Goal: Task Accomplishment & Management: Use online tool/utility

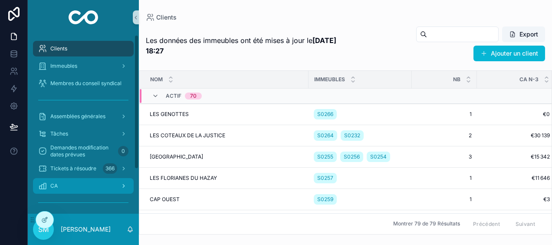
click at [77, 187] on div "CA" at bounding box center [83, 186] width 90 height 14
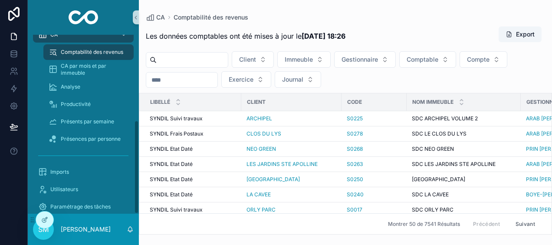
scroll to position [163, 0]
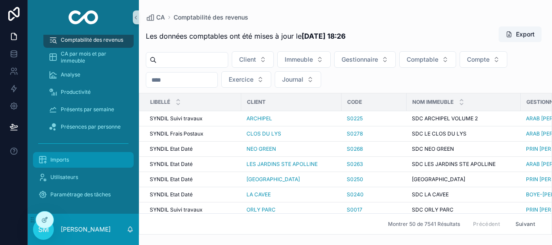
click at [87, 157] on div "Imports" at bounding box center [83, 160] width 90 height 14
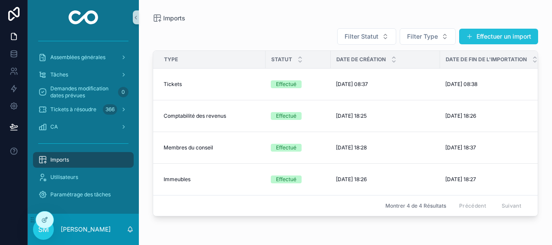
click at [508, 33] on button "Effectuer un import" at bounding box center [498, 37] width 79 height 16
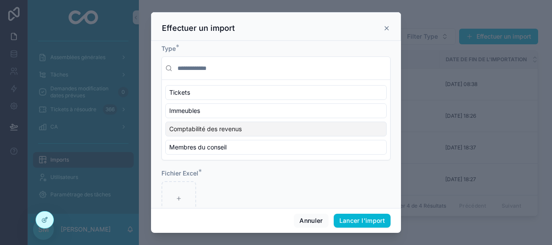
click at [243, 126] on div "Comptabilité des revenus" at bounding box center [275, 129] width 221 height 15
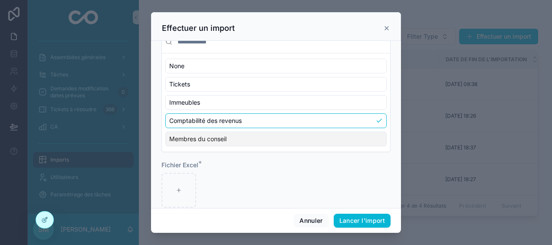
scroll to position [39, 0]
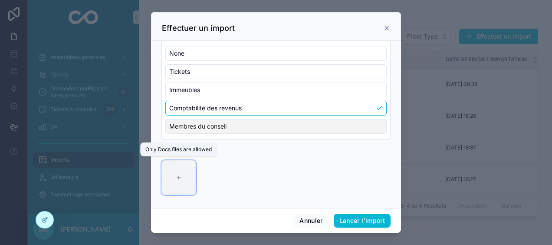
click at [184, 177] on div "scrollable content" at bounding box center [178, 177] width 35 height 35
type input "**********"
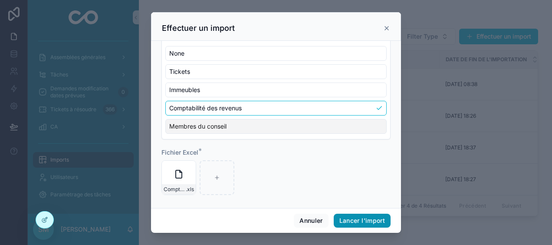
click at [365, 220] on button "Lancer l'import" at bounding box center [362, 221] width 57 height 14
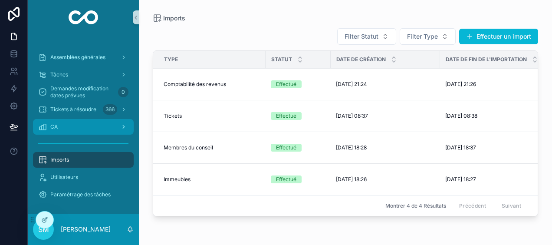
click at [115, 126] on div "CA" at bounding box center [83, 127] width 90 height 14
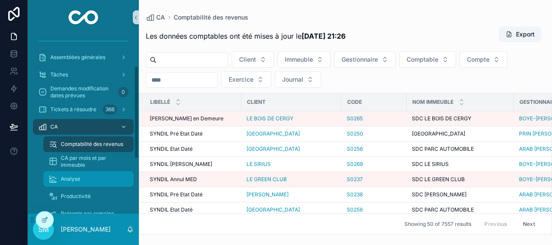
click at [76, 180] on span "Analyse" at bounding box center [71, 178] width 20 height 7
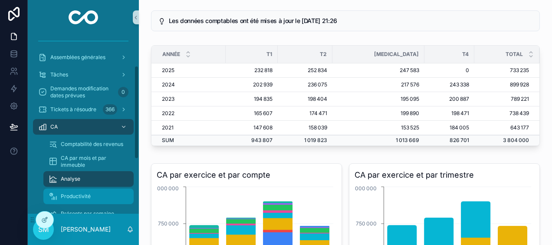
click at [68, 198] on span "Productivité" at bounding box center [76, 196] width 30 height 7
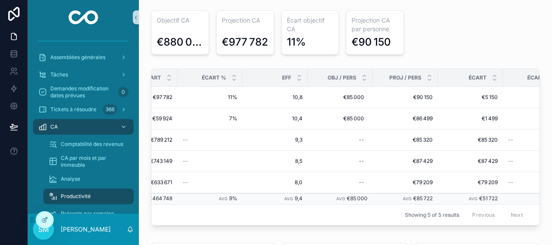
scroll to position [0, 376]
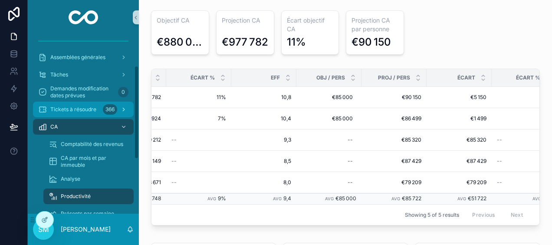
click at [85, 108] on span "Tickets à résoudre" at bounding box center [73, 109] width 46 height 7
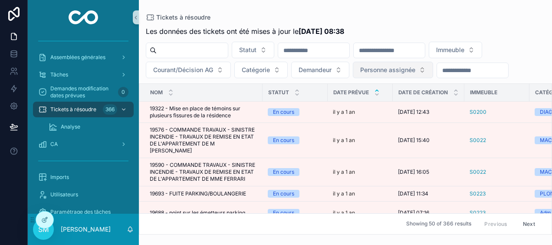
click at [414, 71] on span "Personne assignée" at bounding box center [387, 70] width 55 height 9
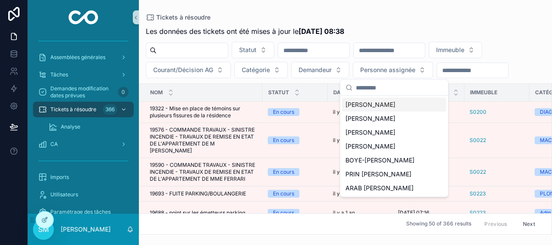
click at [393, 104] on div "[PERSON_NAME]" at bounding box center [394, 105] width 104 height 14
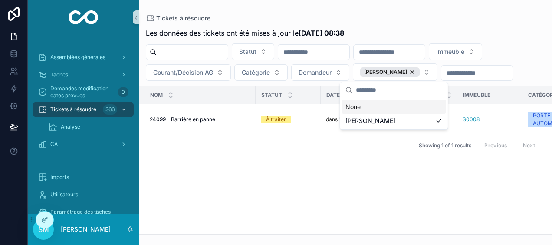
click at [277, 162] on div "Nom Statut Date prévue Date de création Immeuble Catégorie Demandeur Personne a…" at bounding box center [345, 160] width 412 height 148
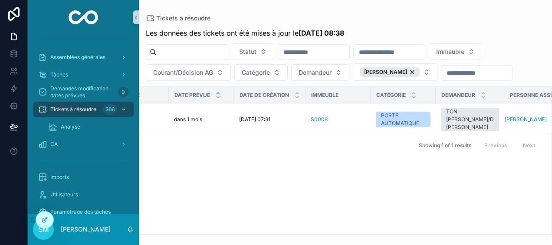
scroll to position [0, 167]
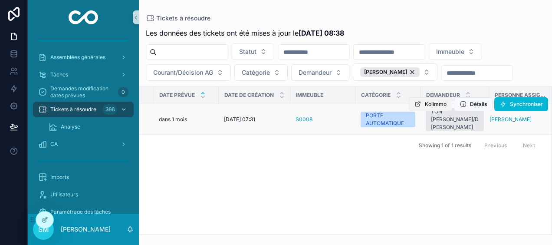
click at [428, 104] on span "Kolimmo" at bounding box center [436, 104] width 22 height 7
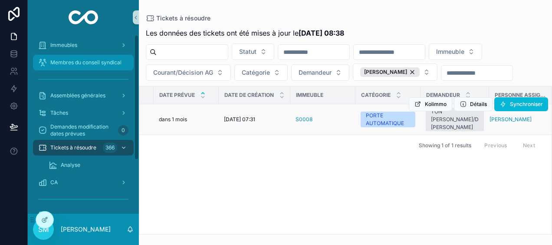
scroll to position [0, 0]
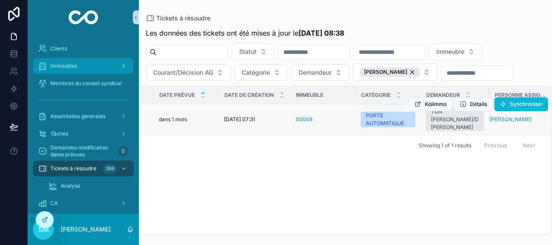
click at [74, 63] on span "Immeubles" at bounding box center [63, 65] width 27 height 7
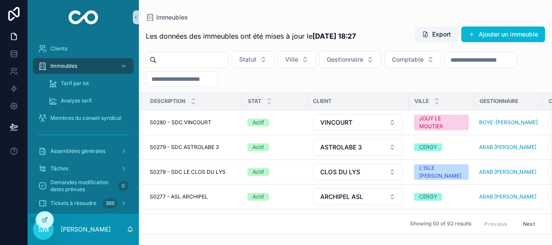
click at [179, 58] on input "scrollable content" at bounding box center [192, 60] width 71 height 12
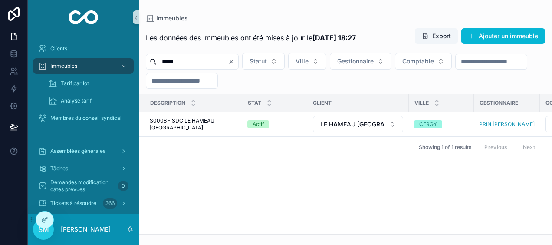
type input "*****"
click at [279, 165] on div "Description Stat Client Ville Gestionnaire Comptable Der clôt Pro clôt Commenta…" at bounding box center [345, 164] width 412 height 140
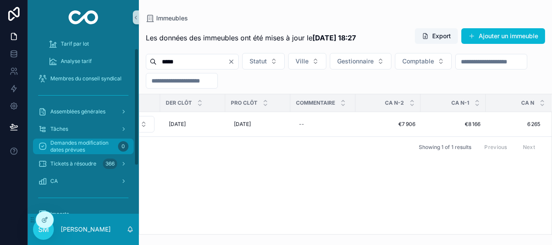
scroll to position [87, 0]
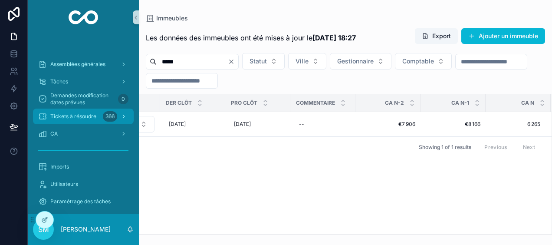
click at [87, 116] on span "Tickets à résoudre" at bounding box center [73, 116] width 46 height 7
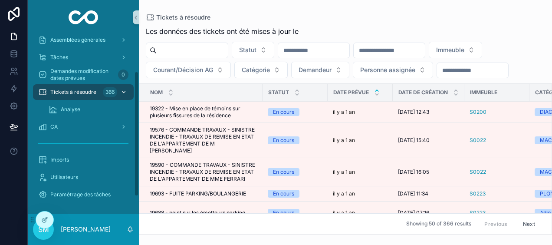
scroll to position [52, 0]
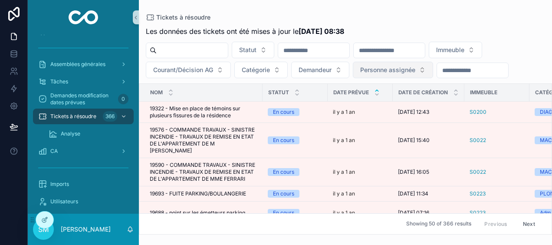
click at [406, 69] on span "Personne assignée" at bounding box center [387, 70] width 55 height 9
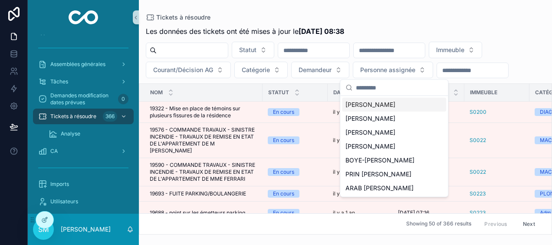
click at [383, 107] on span "[PERSON_NAME]" at bounding box center [370, 104] width 50 height 9
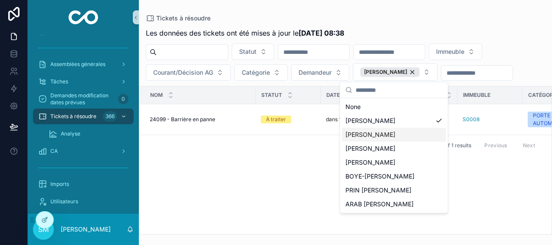
click at [487, 173] on div "Nom Statut Date prévue Date de création Immeuble Catégorie Demandeur Personne a…" at bounding box center [345, 160] width 412 height 148
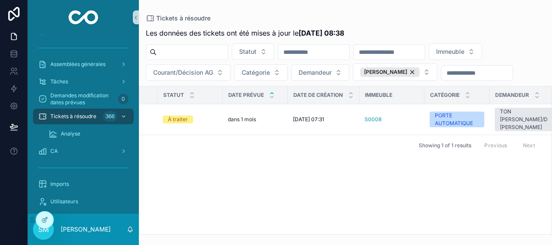
scroll to position [0, 167]
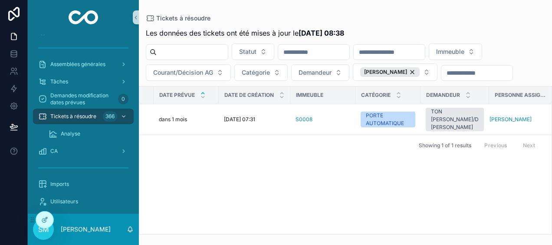
click at [544, 227] on div "Nom Statut Date prévue Date de création Immeuble Catégorie Demandeur Personne a…" at bounding box center [345, 160] width 412 height 148
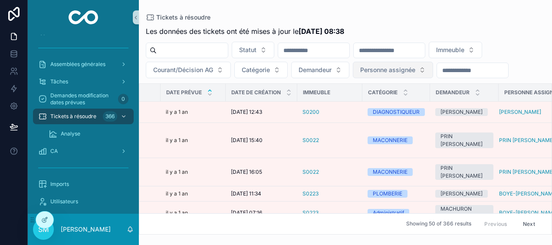
click at [406, 67] on span "Personne assignée" at bounding box center [387, 70] width 55 height 9
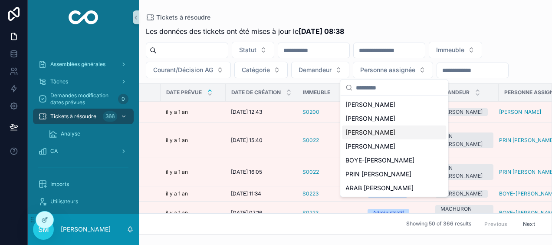
click at [432, 15] on div "Tickets à résoudre" at bounding box center [345, 17] width 399 height 7
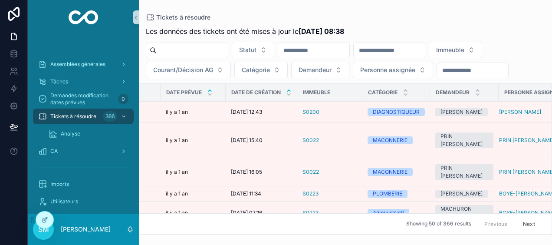
click at [288, 90] on icon "scrollable content" at bounding box center [288, 90] width 3 height 1
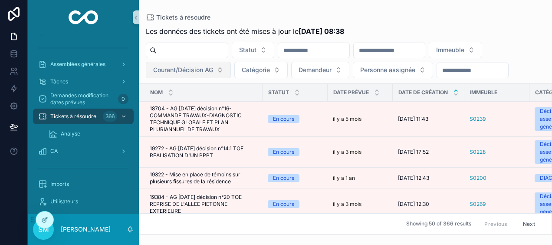
click at [192, 68] on span "Courant/Décision AG" at bounding box center [183, 70] width 60 height 9
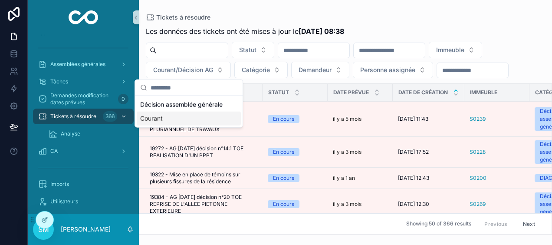
click at [158, 118] on div "Courant" at bounding box center [189, 119] width 104 height 14
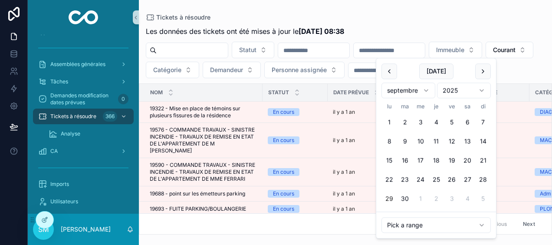
click at [425, 49] on input "scrollable content" at bounding box center [389, 50] width 71 height 12
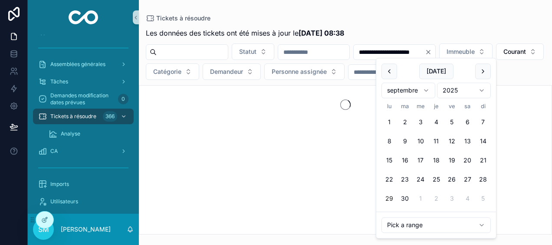
type input "**********"
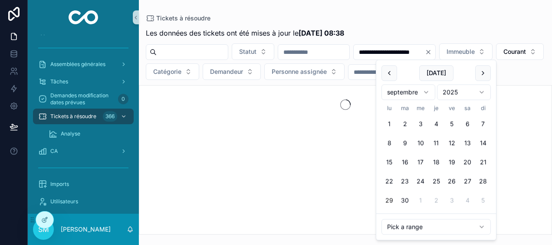
click at [435, 20] on div "Tickets à résoudre" at bounding box center [345, 18] width 399 height 9
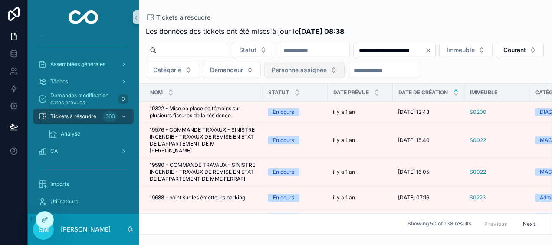
click at [327, 69] on span "Personne assignée" at bounding box center [299, 70] width 55 height 9
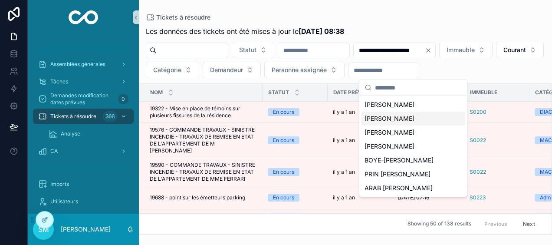
click at [404, 116] on span "[PERSON_NAME]" at bounding box center [390, 118] width 50 height 9
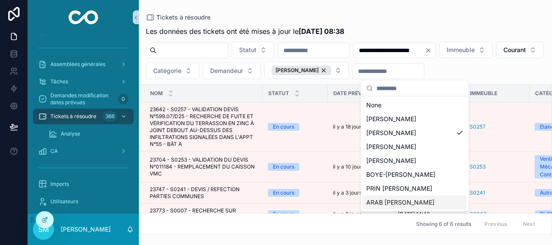
click at [410, 205] on div "ARAB [PERSON_NAME]" at bounding box center [415, 202] width 104 height 14
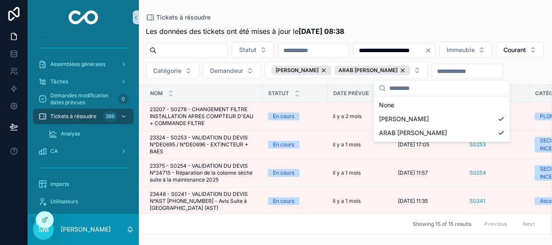
click at [453, 22] on div "**********" at bounding box center [345, 128] width 413 height 214
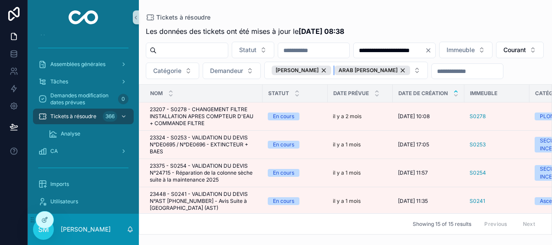
click at [410, 71] on div "ARAB [PERSON_NAME]" at bounding box center [373, 71] width 76 height 10
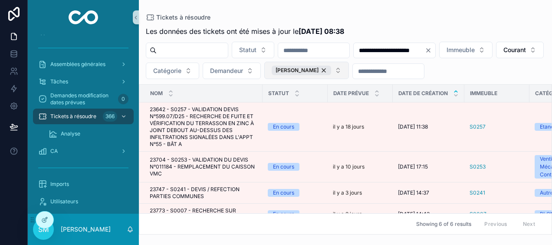
click at [349, 71] on button "[PERSON_NAME]" at bounding box center [306, 70] width 85 height 17
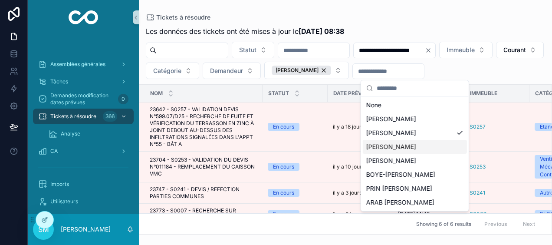
click at [400, 148] on span "[PERSON_NAME]" at bounding box center [391, 146] width 50 height 9
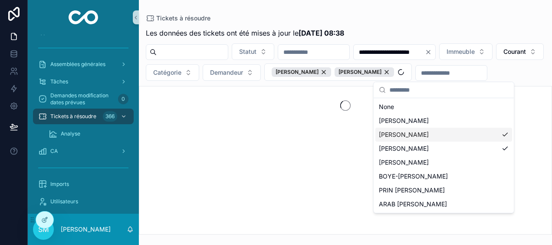
click at [503, 134] on div "[PERSON_NAME]" at bounding box center [443, 135] width 137 height 14
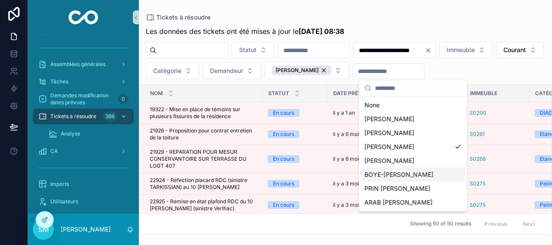
click at [432, 176] on div "BOYE-[PERSON_NAME]" at bounding box center [413, 175] width 104 height 14
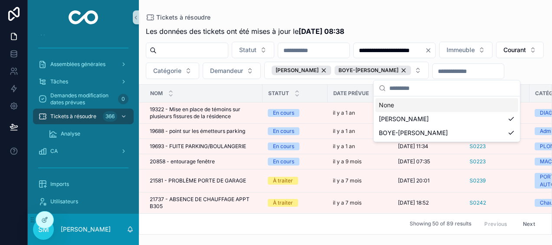
click at [513, 22] on div "**********" at bounding box center [345, 128] width 413 height 214
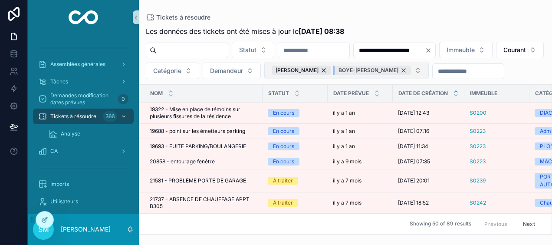
click at [411, 69] on div "BOYE-[PERSON_NAME]" at bounding box center [373, 71] width 76 height 10
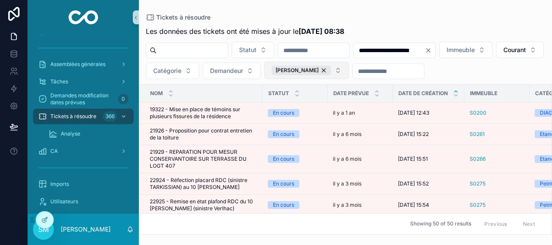
click at [349, 72] on button "[PERSON_NAME]" at bounding box center [306, 70] width 85 height 17
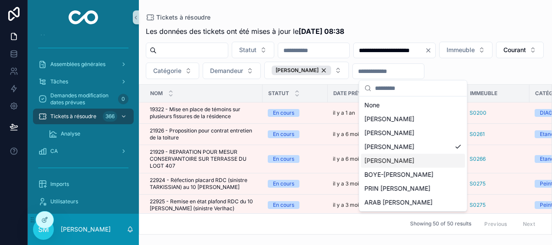
click at [414, 160] on span "[PERSON_NAME]" at bounding box center [390, 160] width 50 height 9
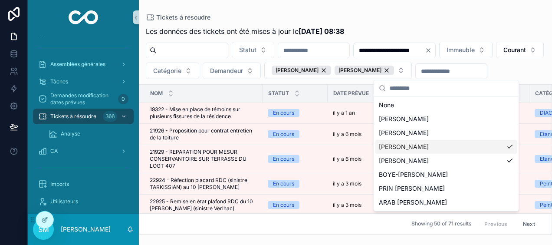
click at [510, 145] on div "[PERSON_NAME]" at bounding box center [445, 147] width 141 height 14
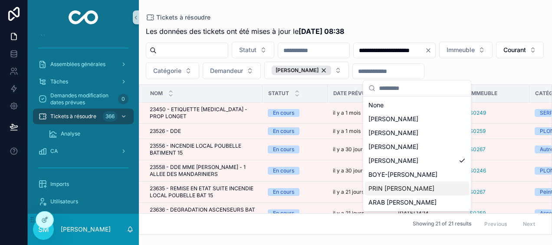
click at [432, 186] on div "PRIN [PERSON_NAME]" at bounding box center [417, 188] width 104 height 14
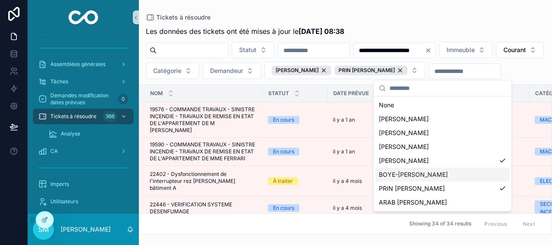
click at [471, 6] on div "**********" at bounding box center [345, 117] width 413 height 234
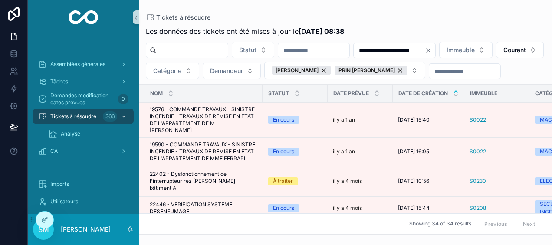
click at [432, 51] on icon "Clear" at bounding box center [428, 50] width 7 height 7
click at [408, 70] on div "PRIN [PERSON_NAME]" at bounding box center [371, 71] width 73 height 10
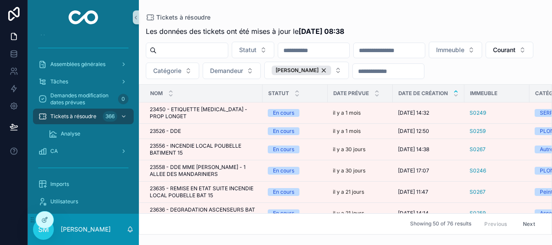
drag, startPoint x: 378, startPoint y: 69, endPoint x: 320, endPoint y: 78, distance: 58.3
click at [331, 69] on div "[PERSON_NAME]" at bounding box center [301, 71] width 59 height 10
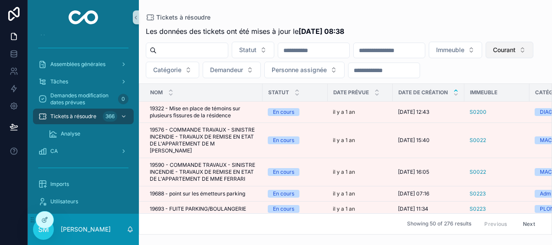
click at [493, 54] on span "Courant" at bounding box center [504, 50] width 23 height 9
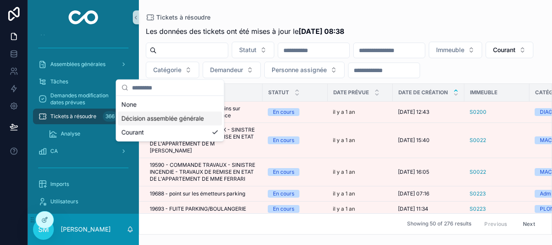
click at [170, 116] on div "Décision assemblée générale" at bounding box center [170, 119] width 104 height 14
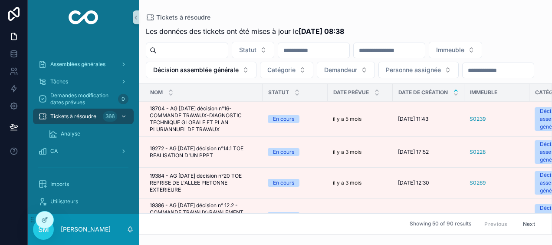
click at [417, 49] on input "scrollable content" at bounding box center [389, 50] width 71 height 12
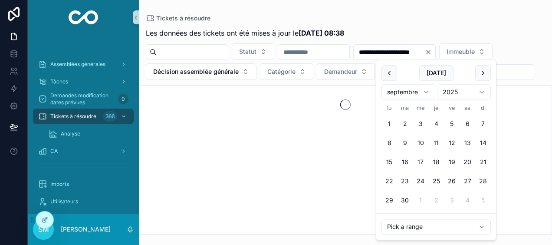
type input "**********"
click at [402, 23] on div "**********" at bounding box center [345, 129] width 413 height 212
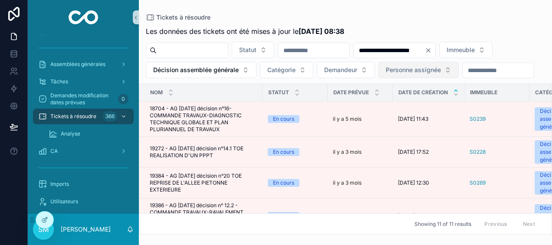
click at [441, 67] on span "Personne assignée" at bounding box center [413, 70] width 55 height 9
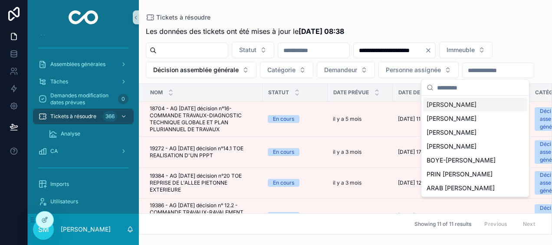
click at [465, 102] on span "[PERSON_NAME]" at bounding box center [452, 104] width 50 height 9
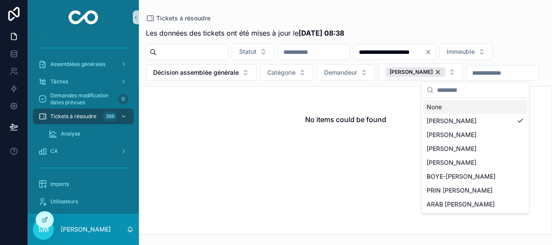
click at [500, 23] on div "**********" at bounding box center [345, 129] width 413 height 212
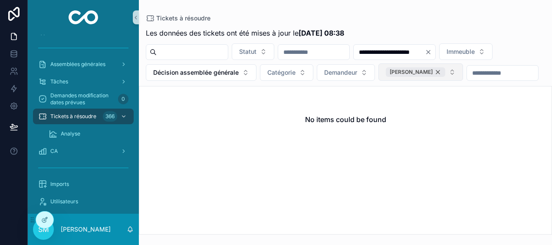
click at [445, 70] on div "[PERSON_NAME]" at bounding box center [415, 72] width 59 height 10
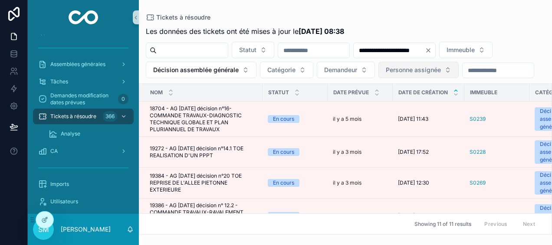
click at [459, 71] on button "Personne assignée" at bounding box center [418, 70] width 80 height 16
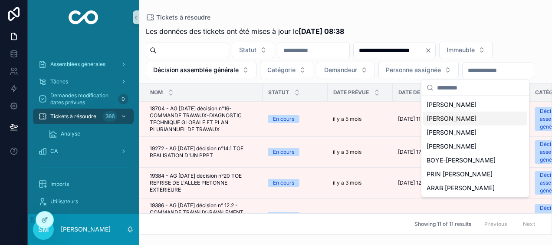
click at [477, 115] on div "[PERSON_NAME]" at bounding box center [475, 119] width 104 height 14
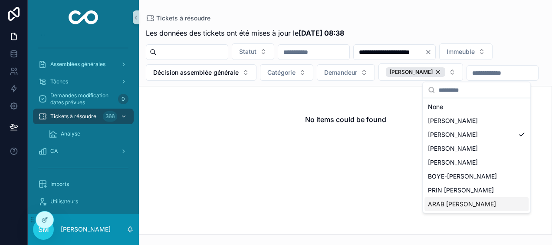
click at [473, 201] on div "ARAB [PERSON_NAME]" at bounding box center [476, 204] width 104 height 14
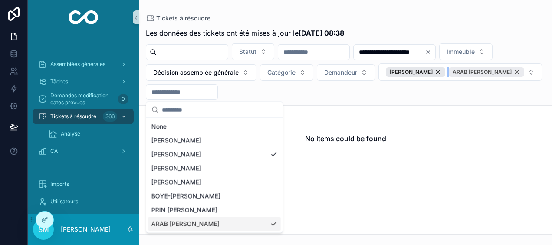
click at [449, 77] on div "ARAB [PERSON_NAME]" at bounding box center [487, 72] width 76 height 10
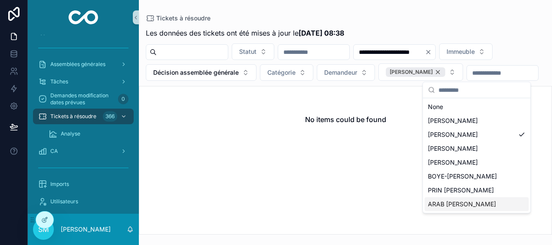
click at [445, 72] on div "[PERSON_NAME]" at bounding box center [415, 72] width 59 height 10
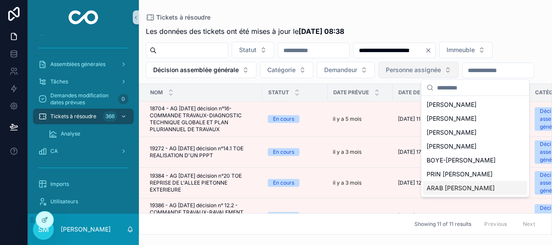
click at [459, 70] on button "Personne assignée" at bounding box center [418, 70] width 80 height 16
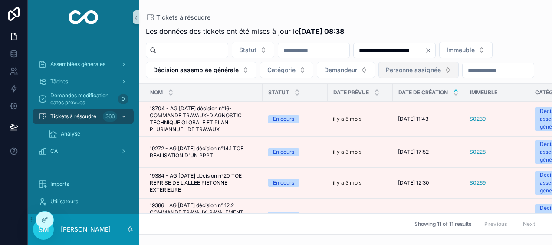
click at [459, 72] on button "Personne assignée" at bounding box center [418, 70] width 80 height 16
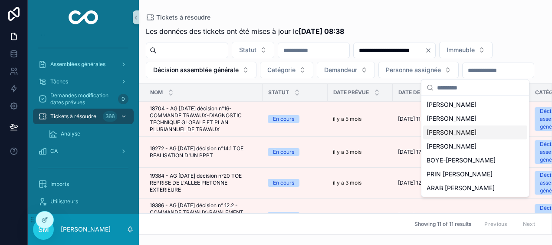
click at [475, 129] on div "[PERSON_NAME]" at bounding box center [475, 132] width 104 height 14
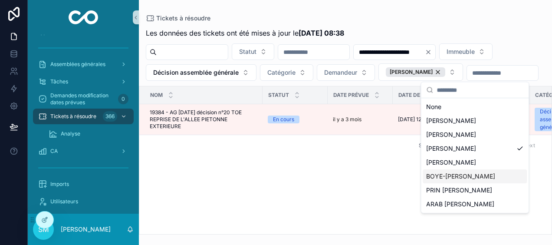
click at [473, 175] on span "BOYE-[PERSON_NAME]" at bounding box center [460, 176] width 69 height 9
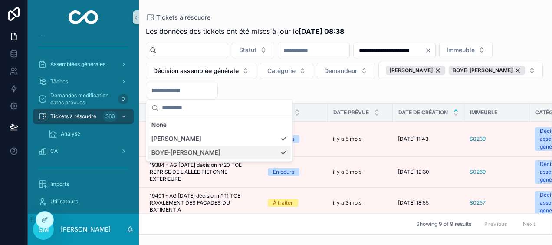
click at [490, 10] on div "**********" at bounding box center [345, 117] width 413 height 234
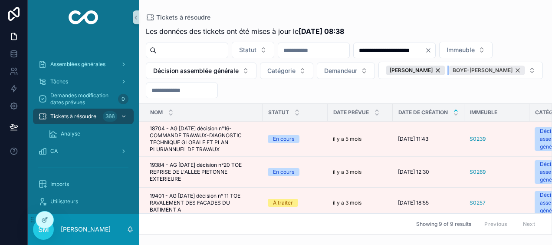
click at [449, 75] on div "BOYE-[PERSON_NAME]" at bounding box center [487, 71] width 76 height 10
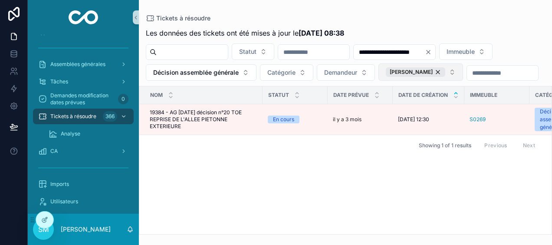
click at [463, 73] on button "[PERSON_NAME]" at bounding box center [420, 71] width 85 height 17
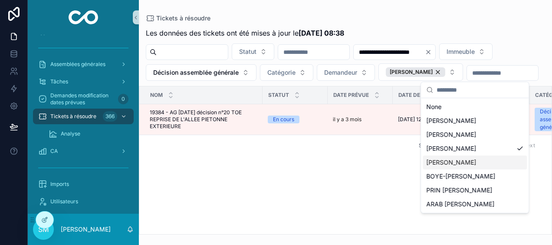
click at [465, 160] on span "[PERSON_NAME]" at bounding box center [451, 162] width 50 height 9
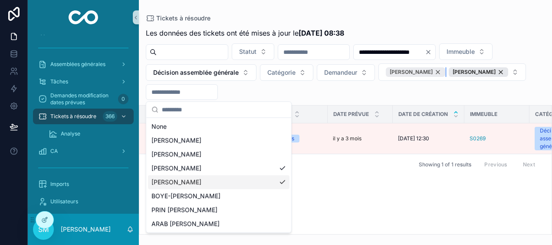
click at [386, 77] on div "[PERSON_NAME]" at bounding box center [415, 72] width 59 height 10
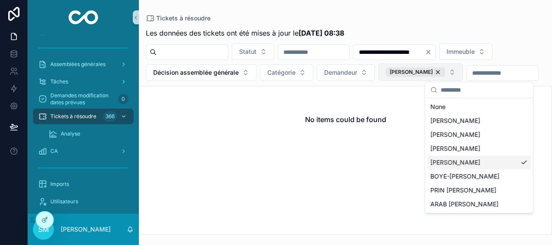
click at [463, 73] on button "[PERSON_NAME]" at bounding box center [420, 71] width 85 height 17
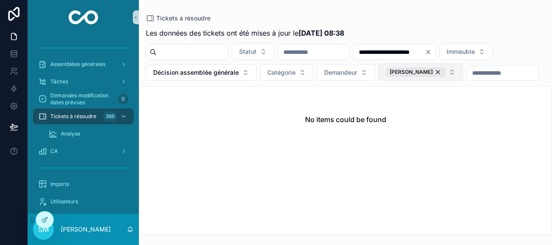
click at [463, 73] on button "[PERSON_NAME]" at bounding box center [420, 71] width 85 height 17
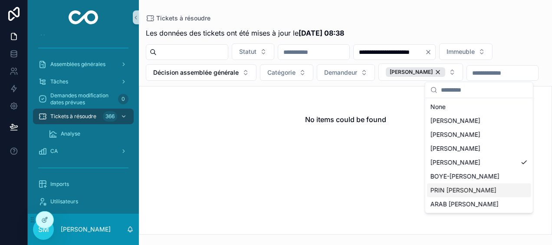
click at [473, 189] on div "PRIN [PERSON_NAME]" at bounding box center [479, 190] width 104 height 14
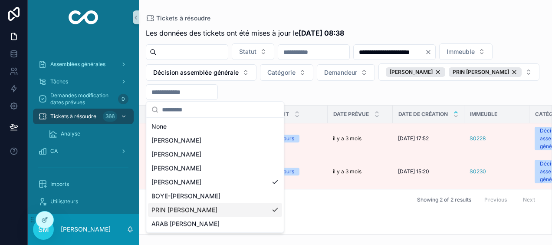
click at [417, 14] on div "Tickets à résoudre" at bounding box center [345, 18] width 399 height 9
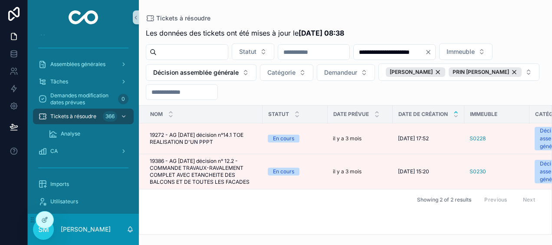
click at [432, 55] on icon "Clear" at bounding box center [428, 52] width 7 height 7
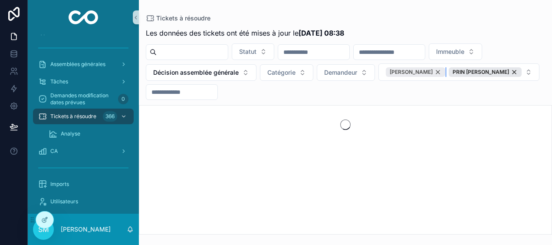
click at [441, 72] on div "[PERSON_NAME]" at bounding box center [415, 72] width 59 height 10
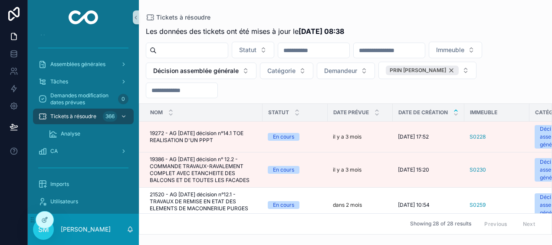
click at [426, 69] on div "PRIN [PERSON_NAME]" at bounding box center [422, 71] width 73 height 10
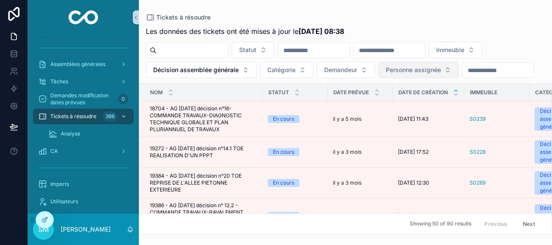
click at [416, 64] on button "Personne assignée" at bounding box center [418, 70] width 80 height 16
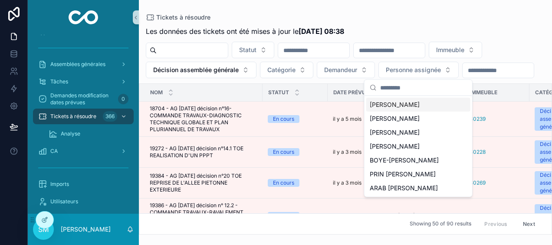
click at [403, 105] on span "[PERSON_NAME]" at bounding box center [395, 104] width 50 height 9
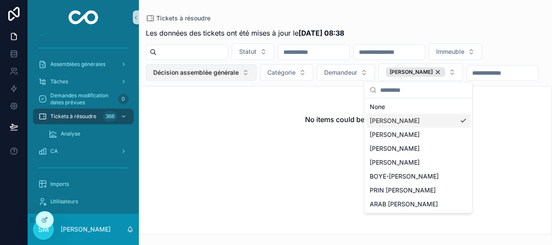
click at [232, 75] on span "Décision assemblée générale" at bounding box center [195, 72] width 85 height 9
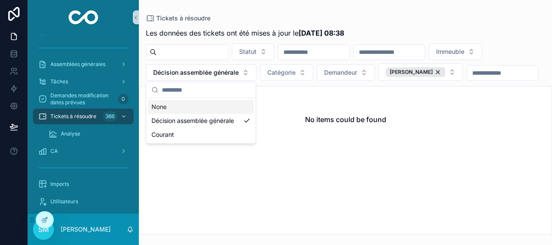
click at [175, 109] on div "None" at bounding box center [201, 107] width 106 height 14
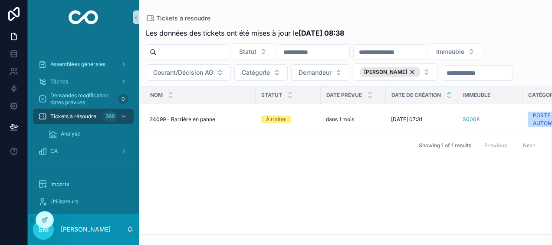
click at [388, 174] on div "Nom Statut Date prévue Date de création Immeuble Catégorie Demandeur Personne a…" at bounding box center [345, 160] width 412 height 148
click at [510, 21] on div "Tickets à résoudre" at bounding box center [345, 18] width 399 height 9
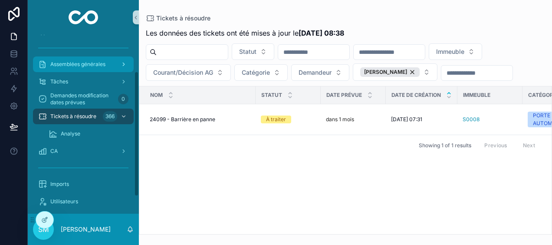
click at [112, 66] on div "Assemblées générales" at bounding box center [83, 64] width 90 height 14
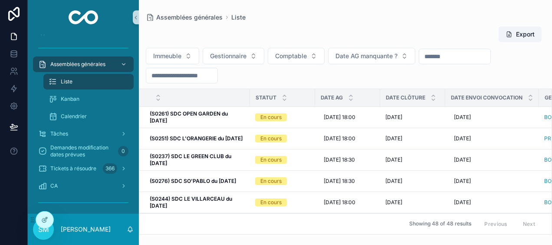
click at [217, 77] on input "scrollable content" at bounding box center [181, 75] width 71 height 12
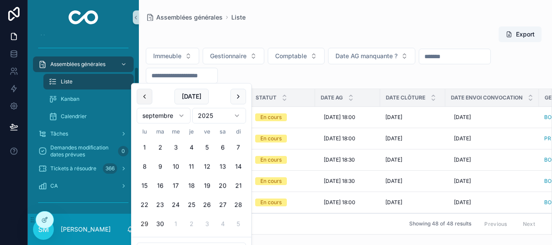
click at [144, 97] on button "scrollable content" at bounding box center [145, 97] width 16 height 16
click at [145, 240] on button "30" at bounding box center [145, 243] width 16 height 16
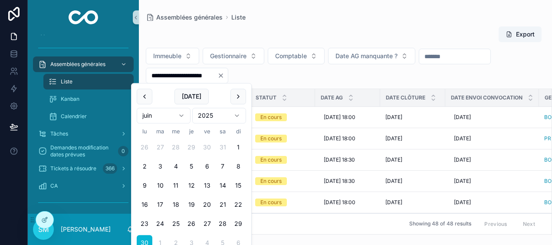
type input "**********"
click at [403, 18] on div "Assemblées générales Liste" at bounding box center [345, 17] width 399 height 7
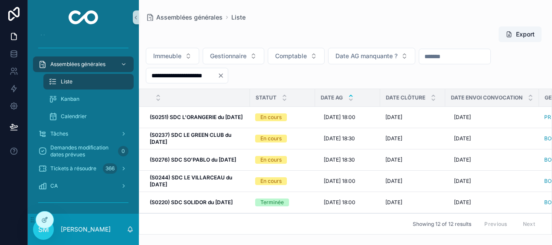
click at [351, 95] on icon "scrollable content" at bounding box center [350, 95] width 3 height 1
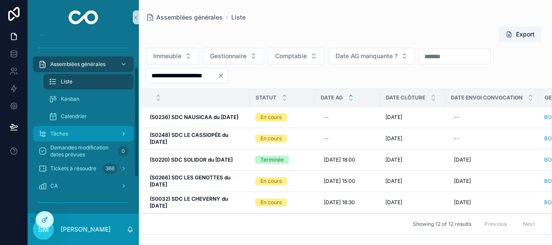
click at [76, 131] on div "Tâches" at bounding box center [83, 134] width 90 height 14
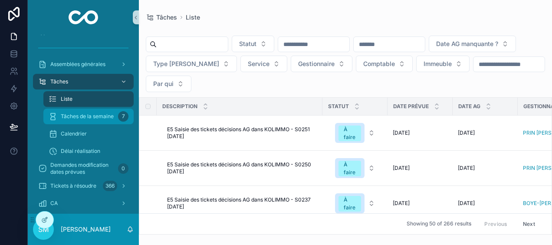
click at [115, 115] on div "Tâches de la semaine 7" at bounding box center [89, 116] width 80 height 14
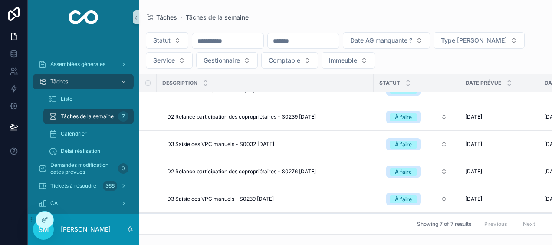
scroll to position [75, 0]
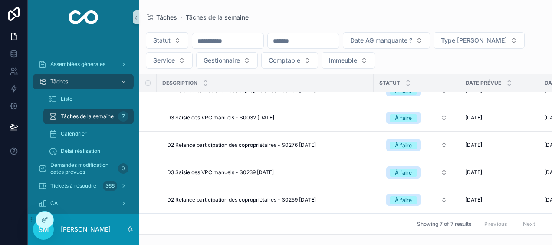
click at [399, 0] on div "Tâches Tâches de la semaine Statut Date AG manquante ? Type [PERSON_NAME] Servi…" at bounding box center [345, 117] width 413 height 234
click at [85, 152] on span "Délai réalisation" at bounding box center [80, 151] width 39 height 7
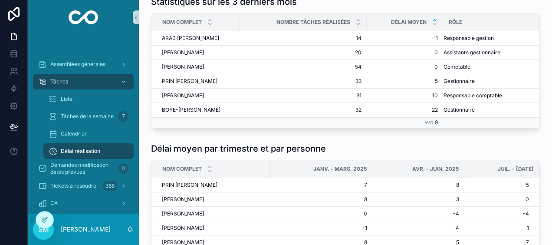
scroll to position [260, 0]
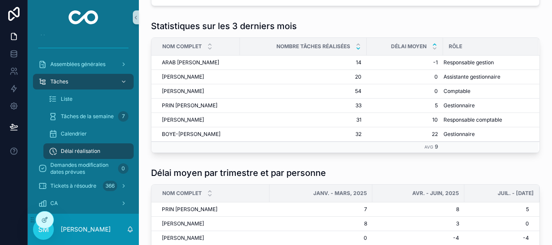
click at [357, 49] on icon "scrollable content" at bounding box center [358, 49] width 6 height 6
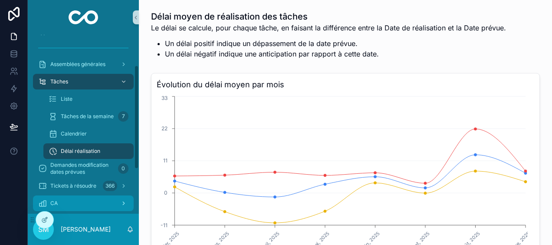
click at [58, 205] on div "CA" at bounding box center [83, 203] width 90 height 14
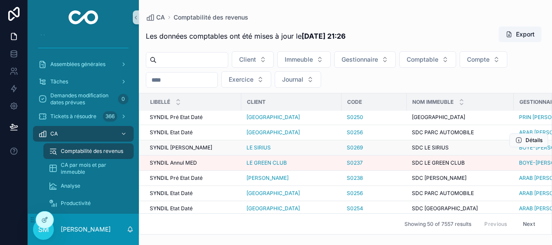
scroll to position [43, 0]
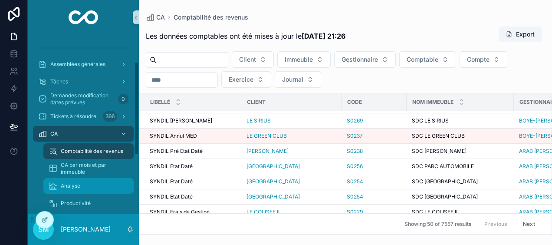
click at [67, 184] on span "Analyse" at bounding box center [71, 185] width 20 height 7
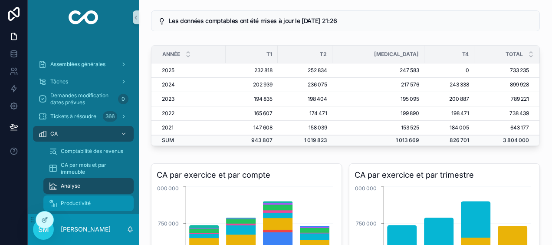
click at [83, 202] on span "Productivité" at bounding box center [76, 203] width 30 height 7
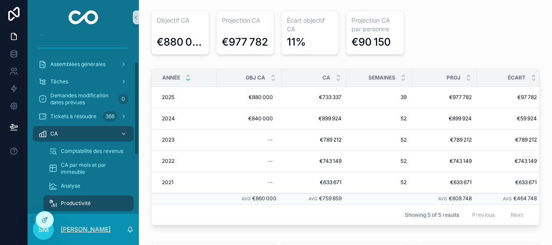
click at [85, 228] on p "[PERSON_NAME]" at bounding box center [86, 229] width 50 height 9
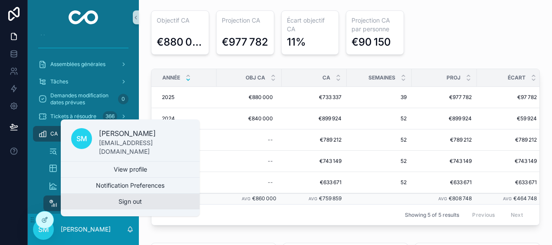
click at [108, 203] on button "Sign out" at bounding box center [130, 202] width 139 height 16
